Goal: Navigation & Orientation: Find specific page/section

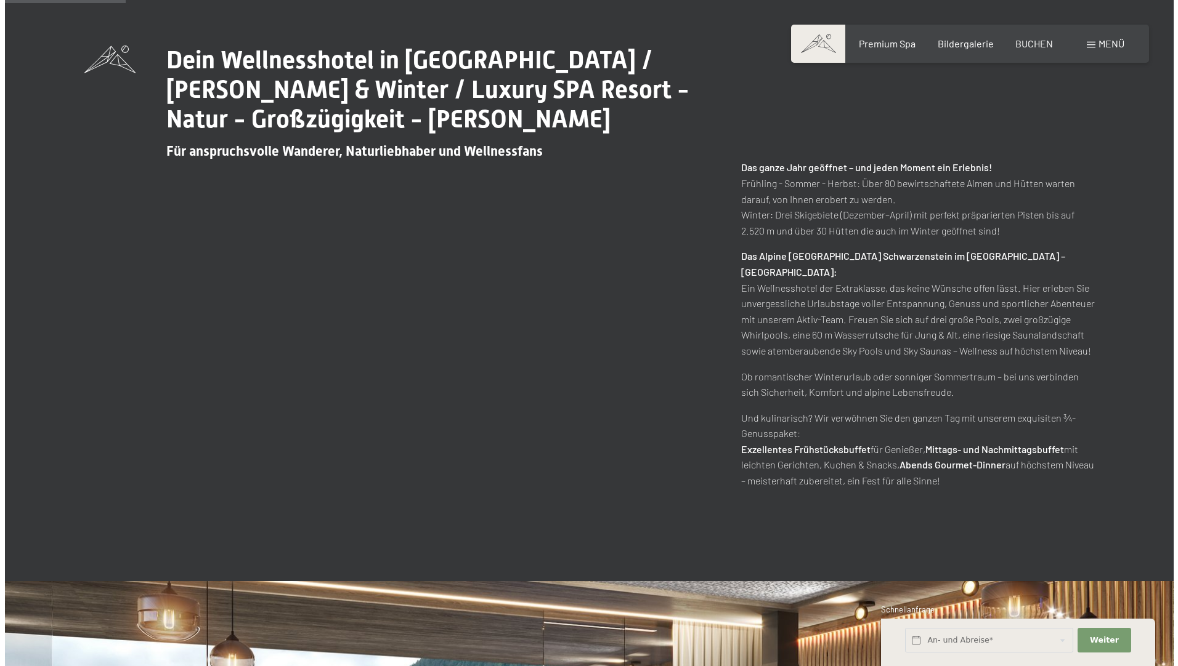
scroll to position [554, 0]
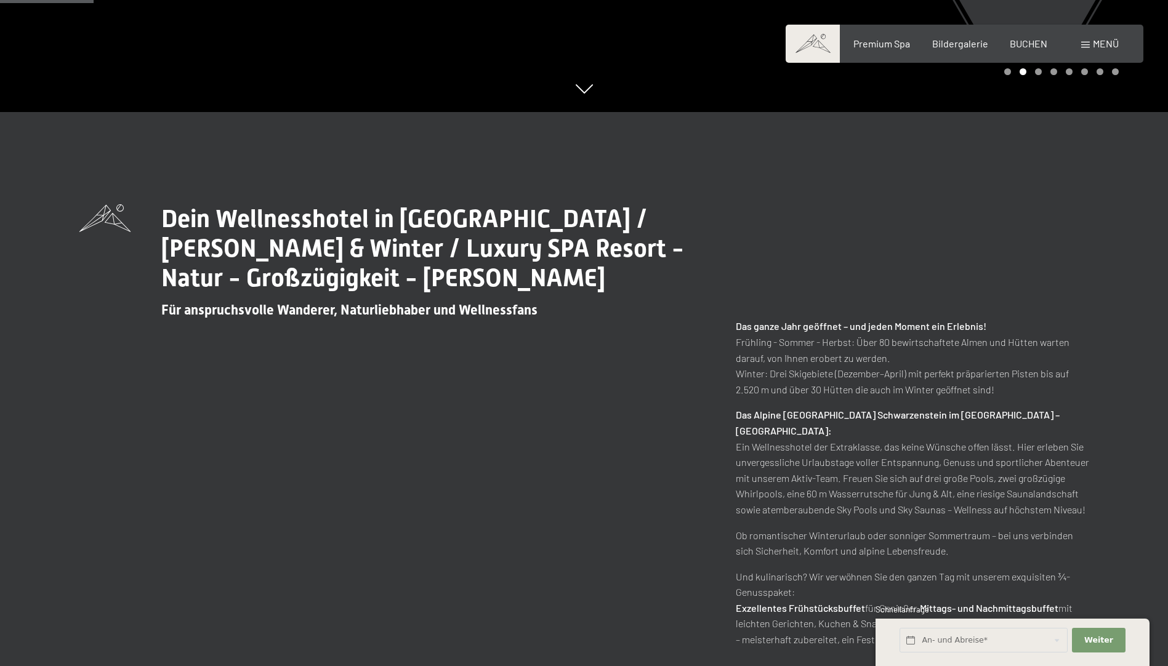
click at [1104, 46] on span "Menü" at bounding box center [1106, 44] width 26 height 12
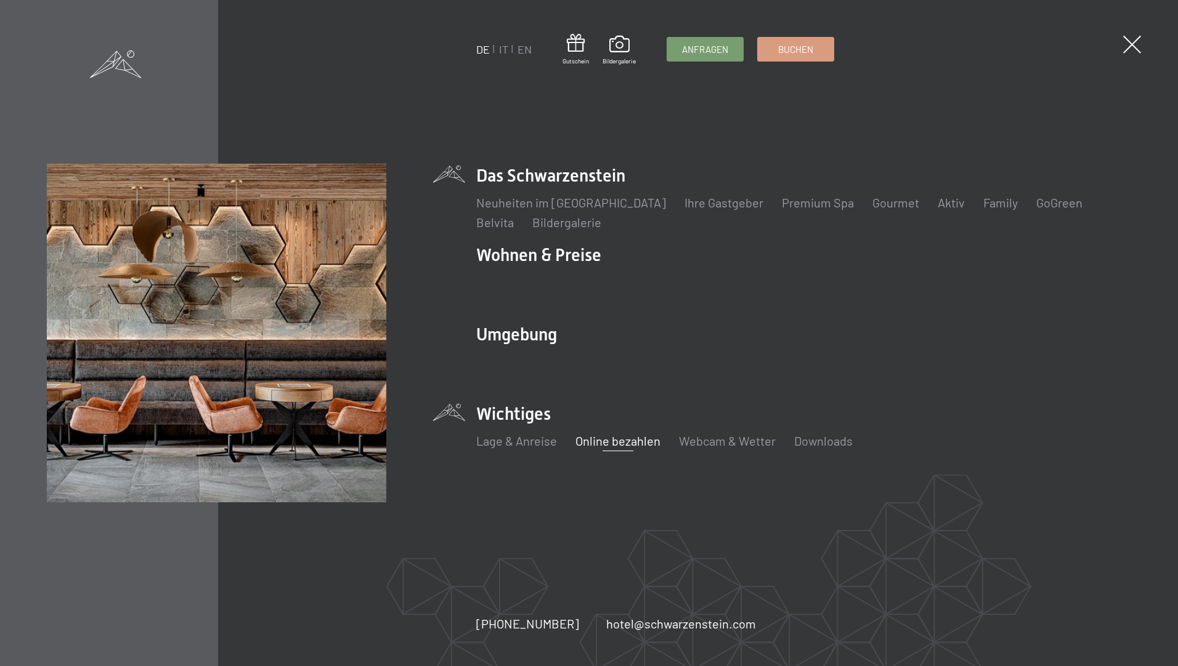
click at [593, 443] on link "Online bezahlen" at bounding box center [617, 441] width 85 height 15
click at [545, 438] on link "Lage & Anreise" at bounding box center [516, 441] width 81 height 15
click at [710, 444] on link "Webcam & Wetter" at bounding box center [727, 441] width 97 height 15
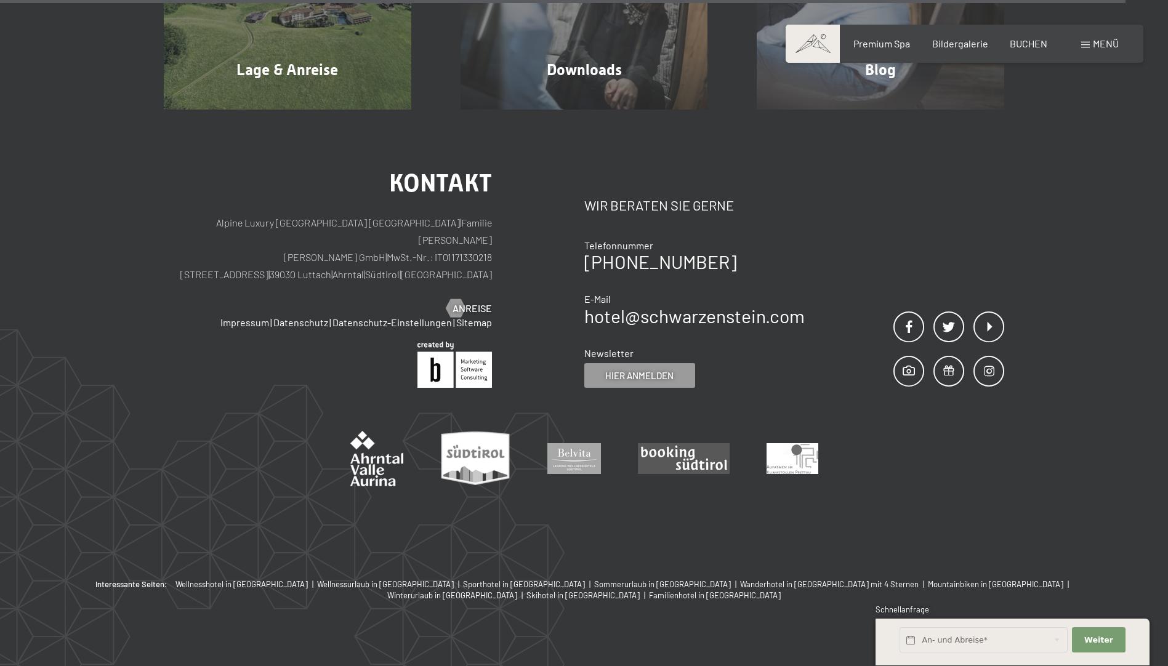
scroll to position [4321, 0]
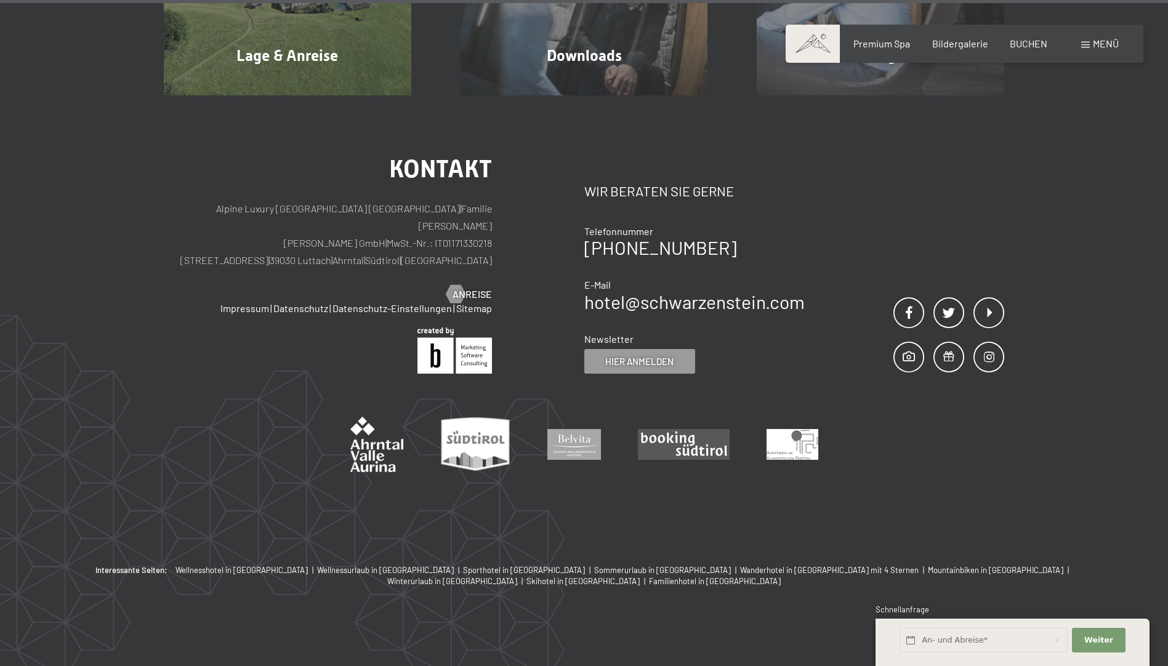
click at [1103, 45] on span "Menü" at bounding box center [1106, 44] width 26 height 12
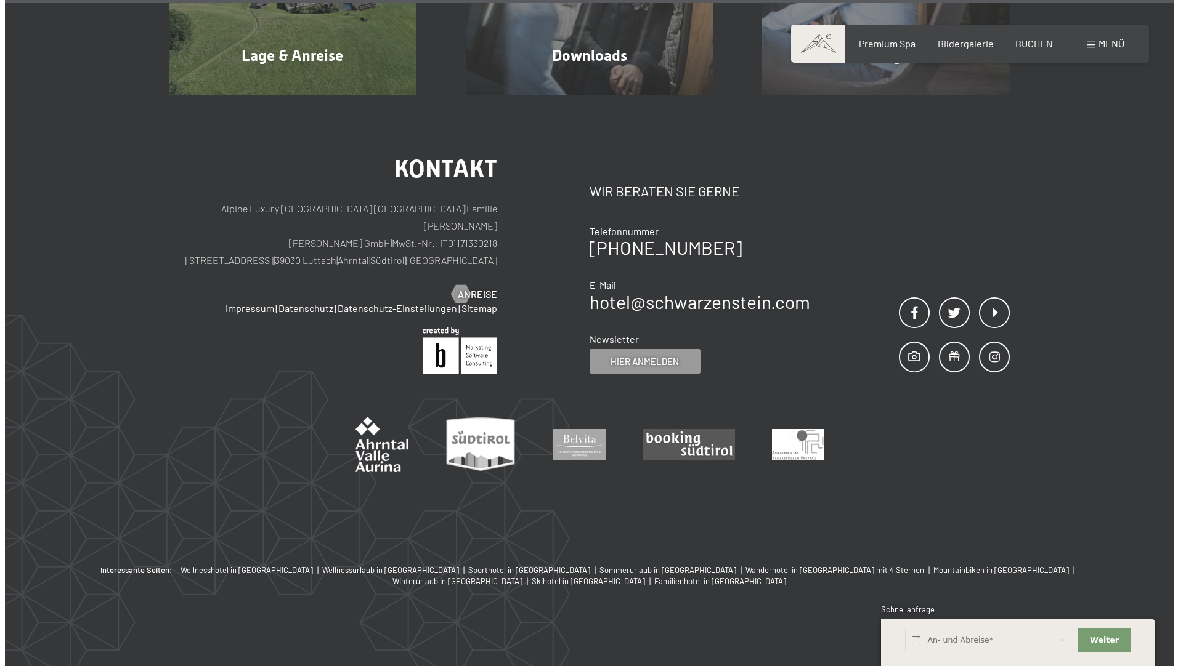
scroll to position [4325, 0]
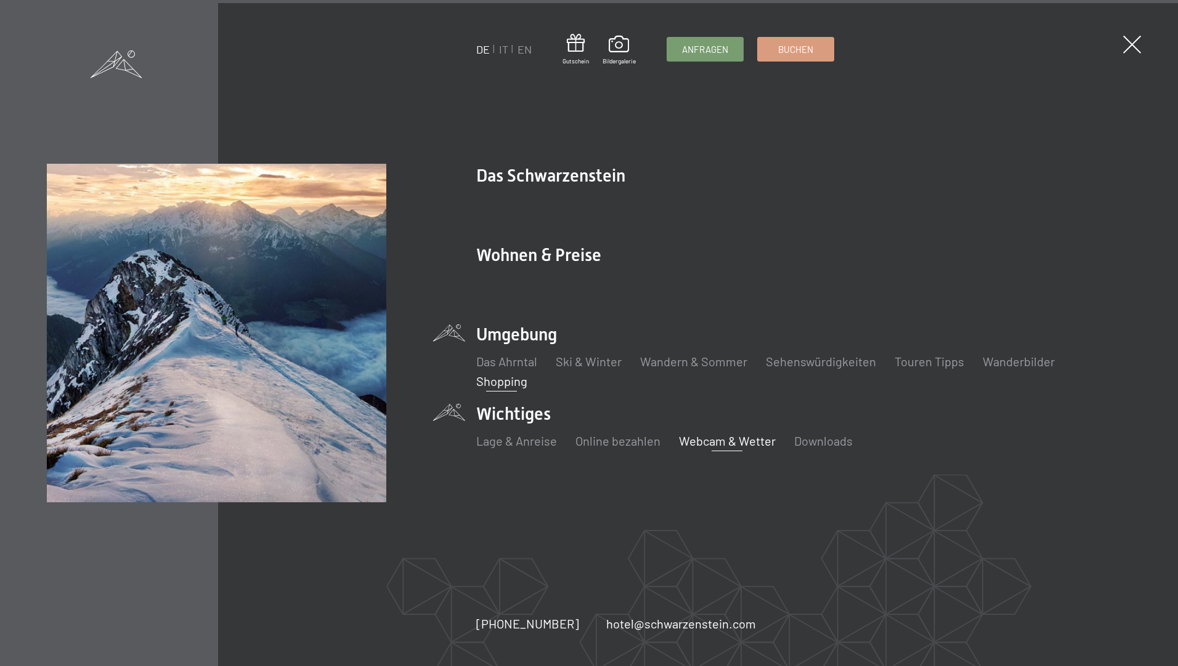
click at [495, 383] on link "Shopping" at bounding box center [501, 381] width 51 height 15
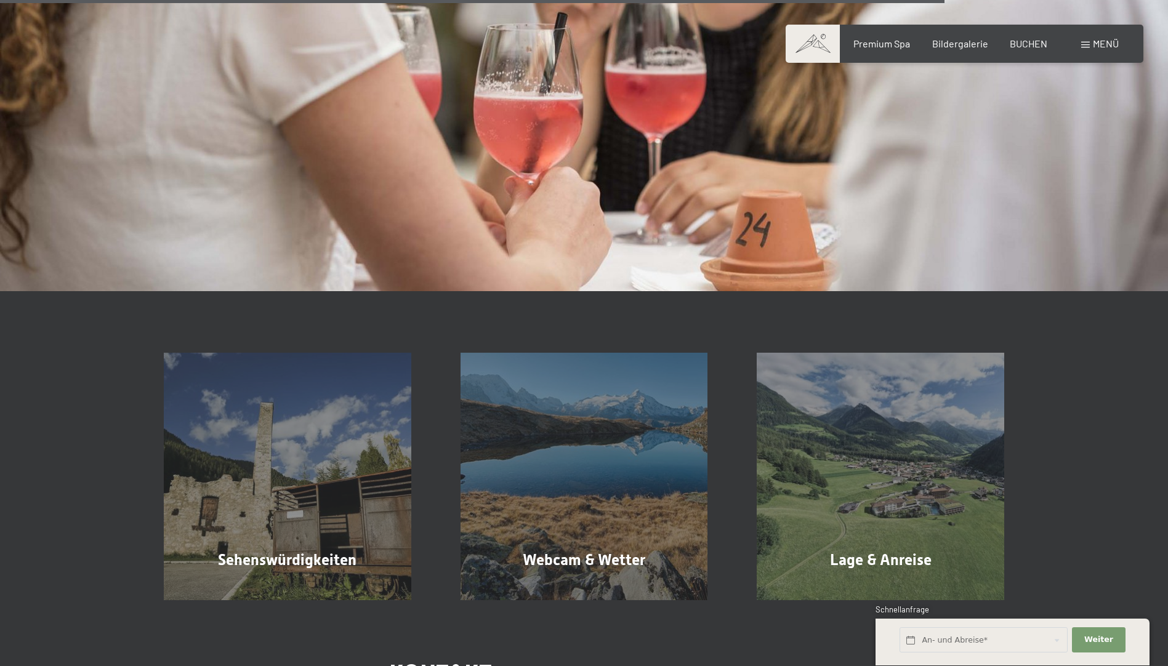
scroll to position [2279, 0]
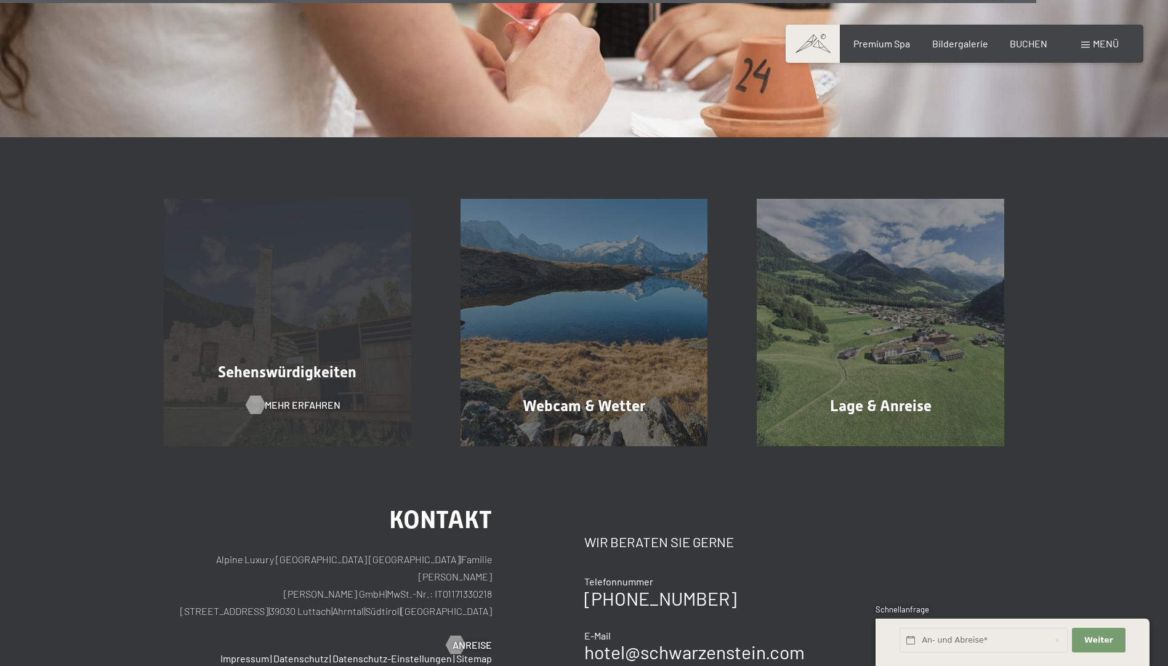
click at [288, 398] on span "Mehr erfahren" at bounding box center [303, 405] width 76 height 14
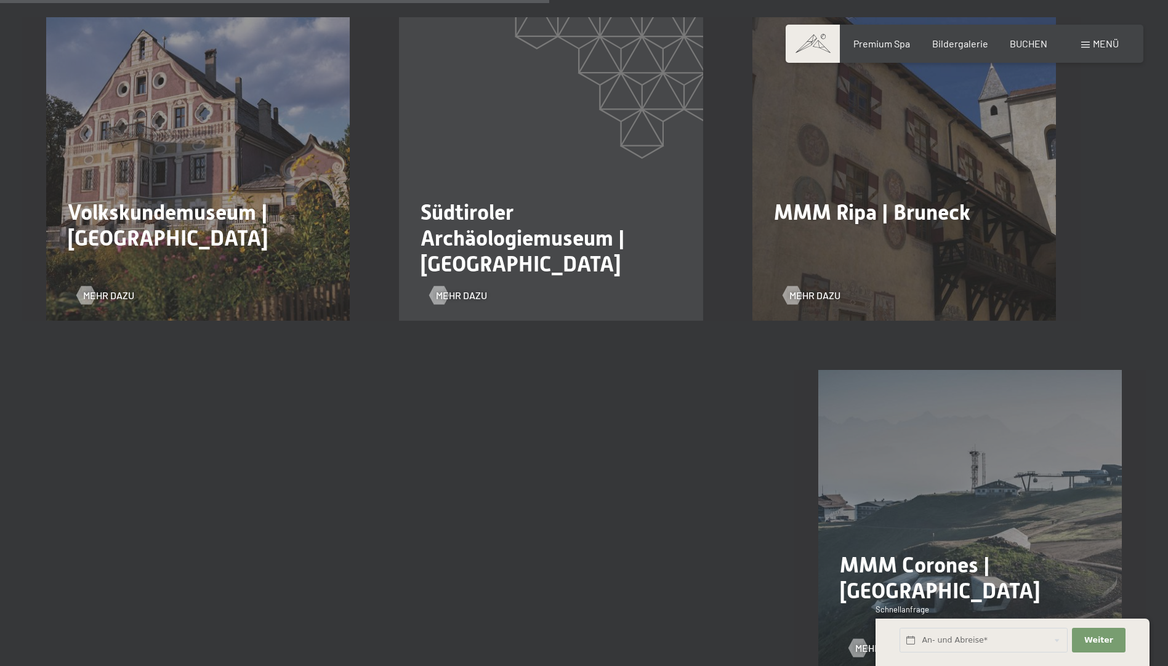
scroll to position [1478, 0]
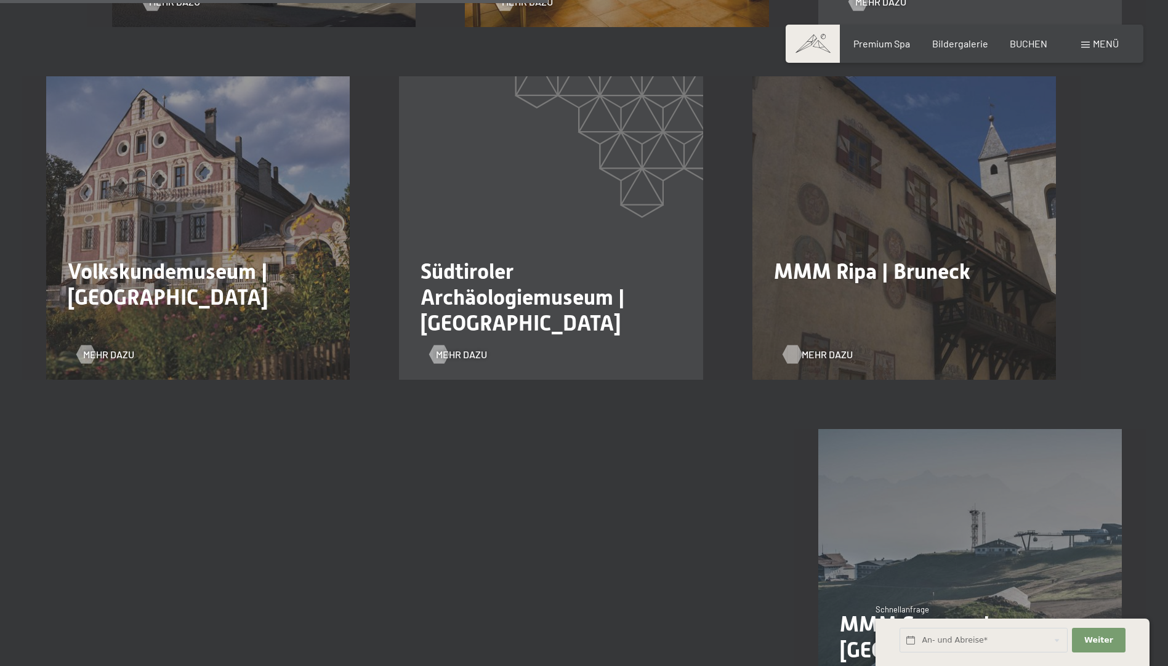
click at [798, 345] on div at bounding box center [792, 354] width 10 height 18
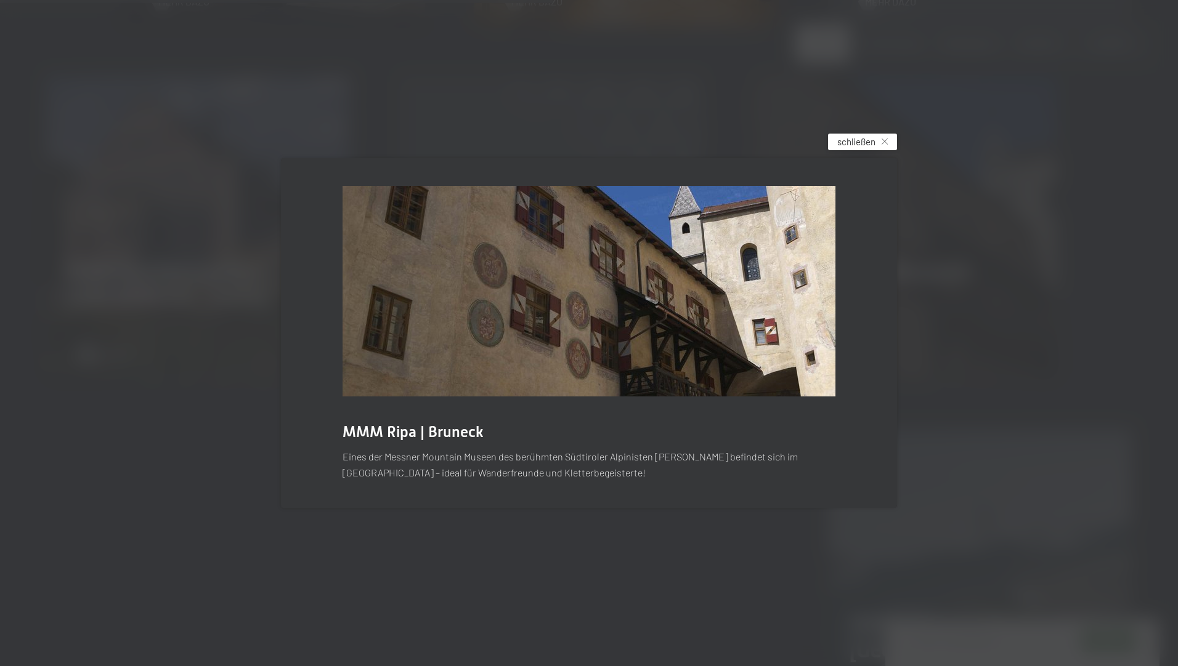
click at [889, 142] on div "schließen" at bounding box center [862, 142] width 69 height 17
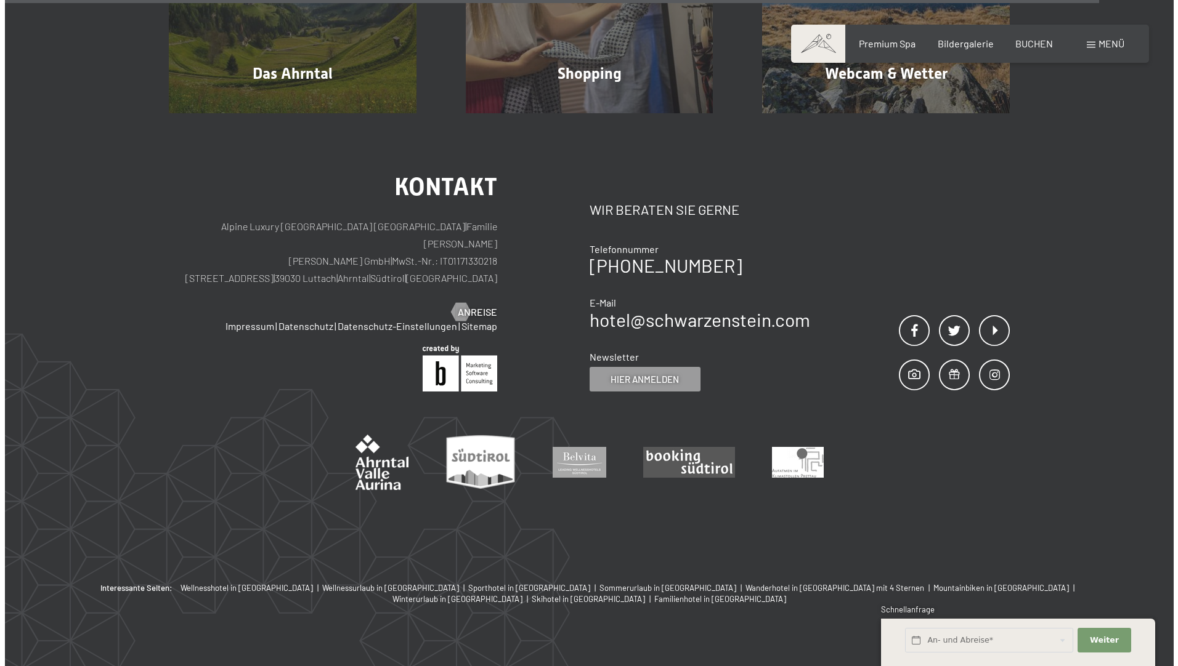
scroll to position [2771, 0]
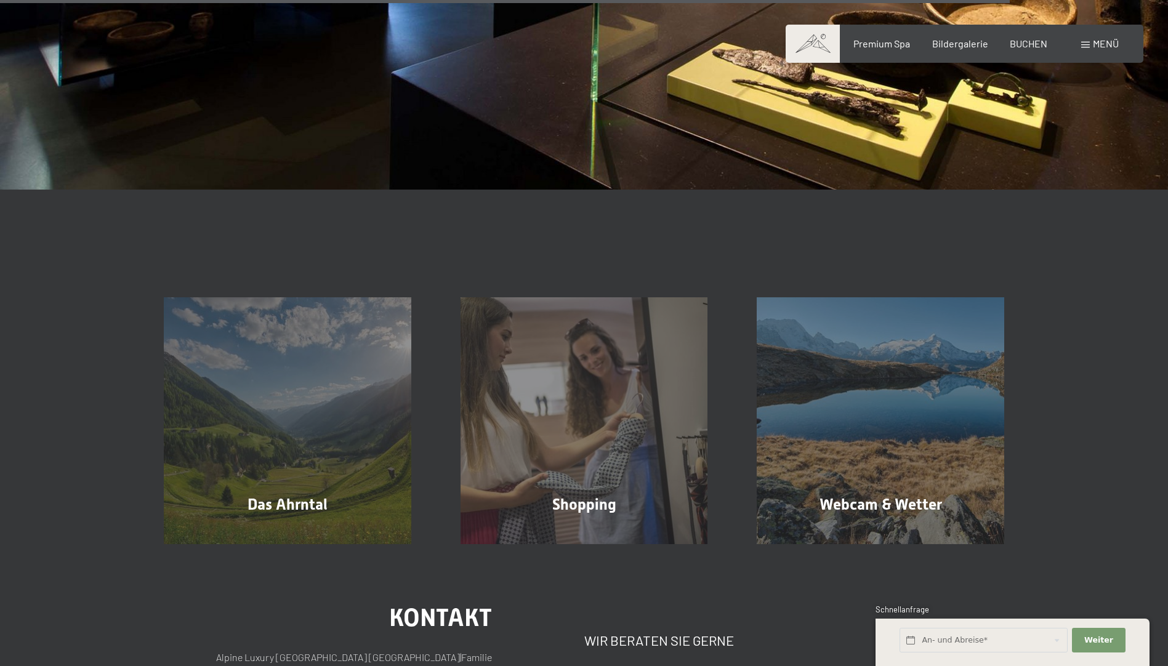
click at [1118, 43] on span "Menü" at bounding box center [1106, 44] width 26 height 12
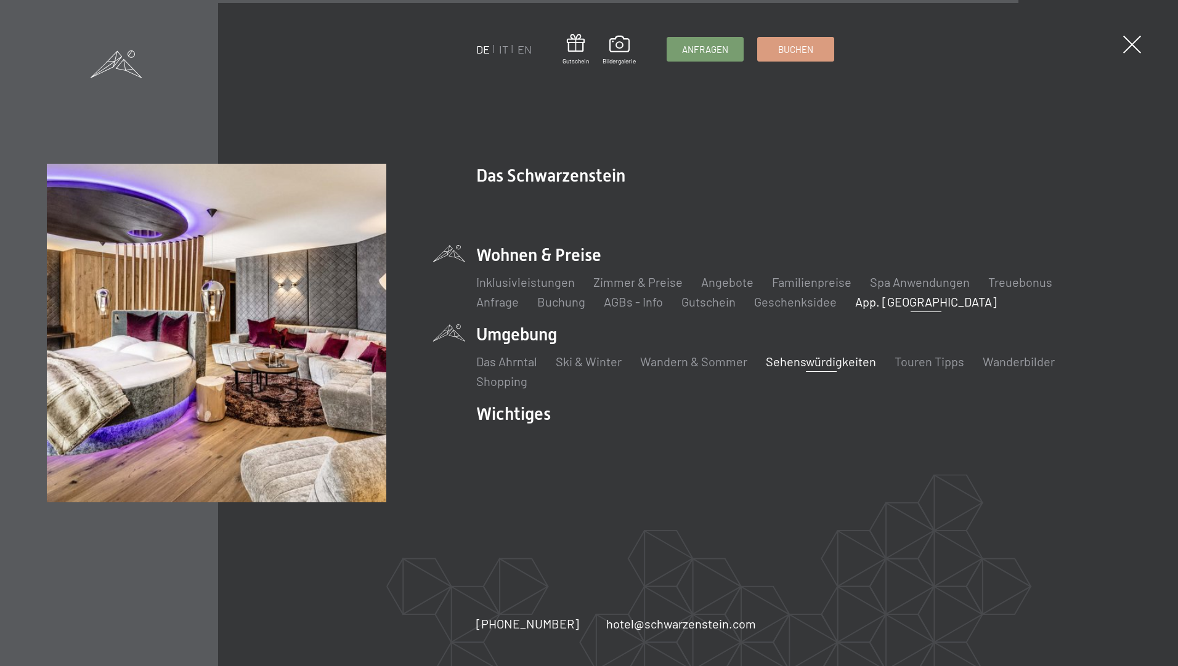
click at [855, 304] on link "App. [GEOGRAPHIC_DATA]" at bounding box center [926, 301] width 142 height 15
click at [908, 281] on link "Spa Anwendungen" at bounding box center [920, 282] width 100 height 15
click at [992, 284] on link "Treuebonus" at bounding box center [1020, 282] width 64 height 15
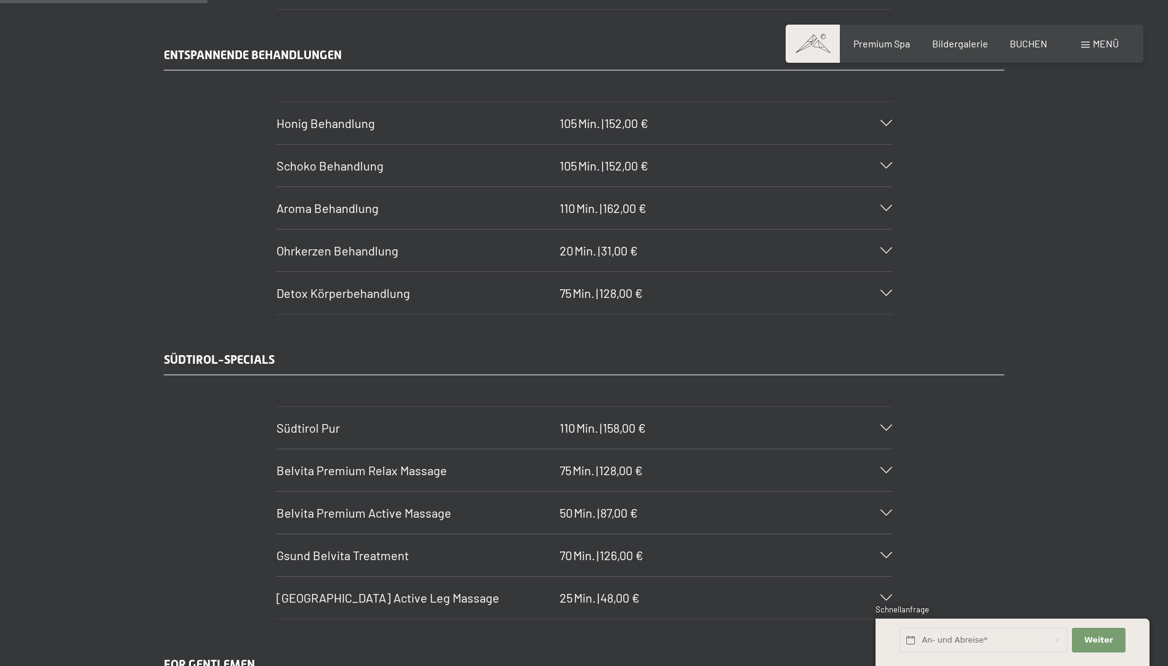
scroll to position [1786, 0]
click at [886, 425] on icon at bounding box center [887, 425] width 12 height 6
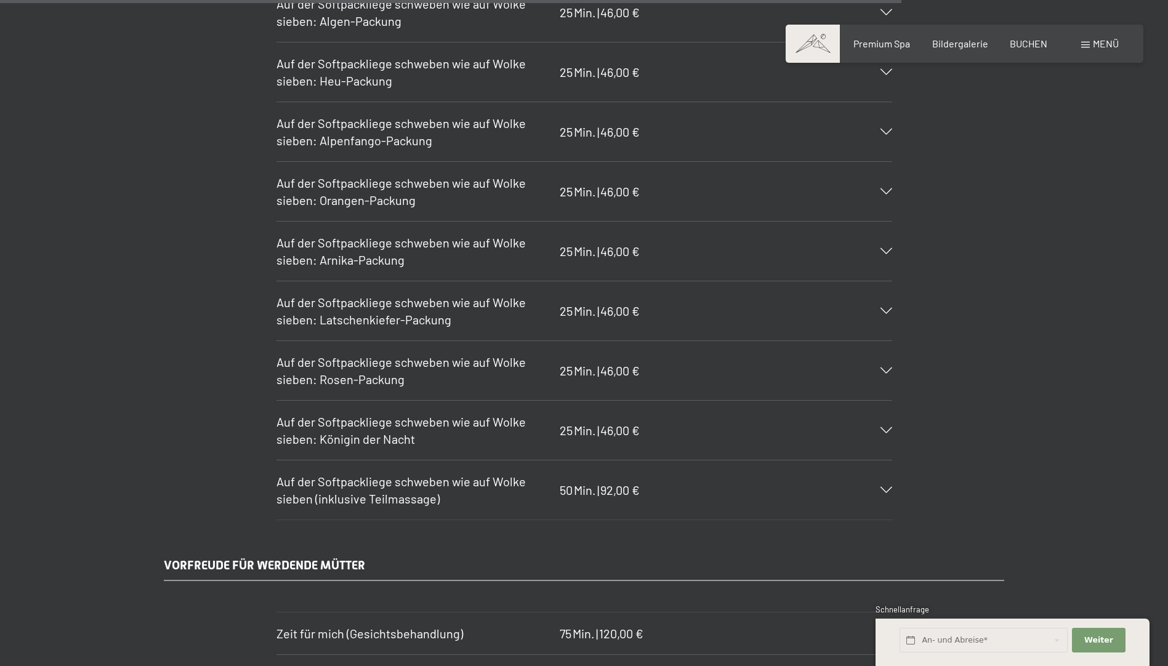
scroll to position [7698, 0]
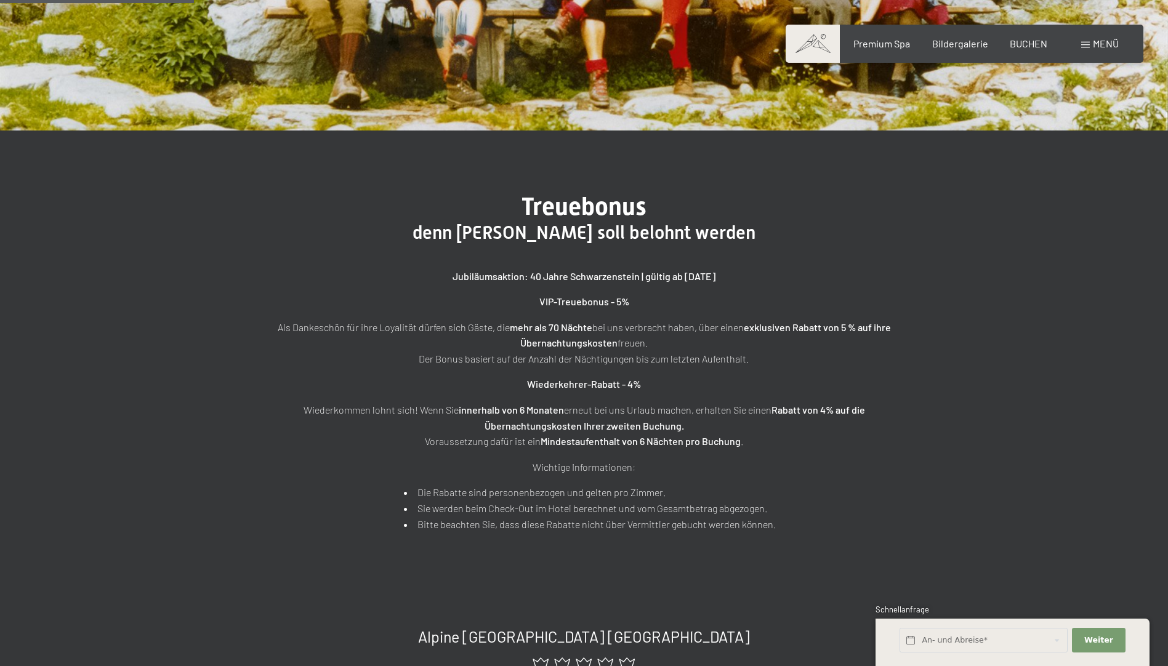
scroll to position [62, 0]
